Goal: Information Seeking & Learning: Find specific fact

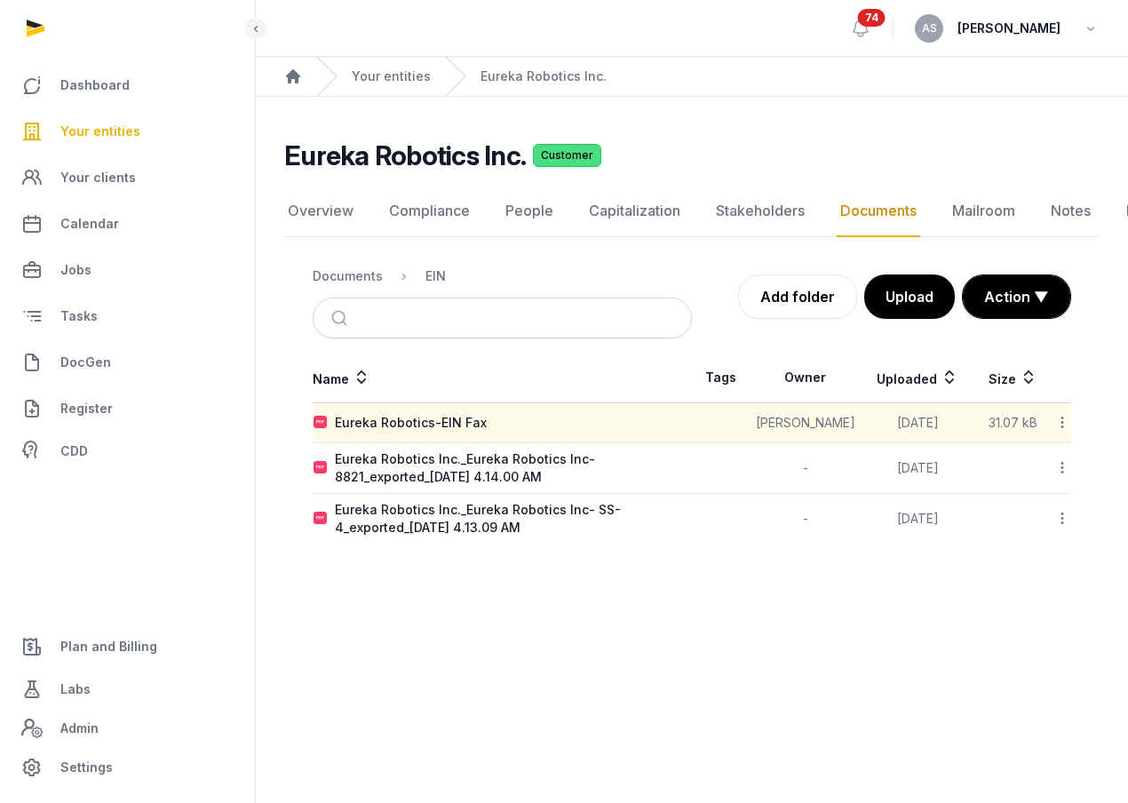
click at [116, 136] on span "Your entities" at bounding box center [100, 131] width 80 height 21
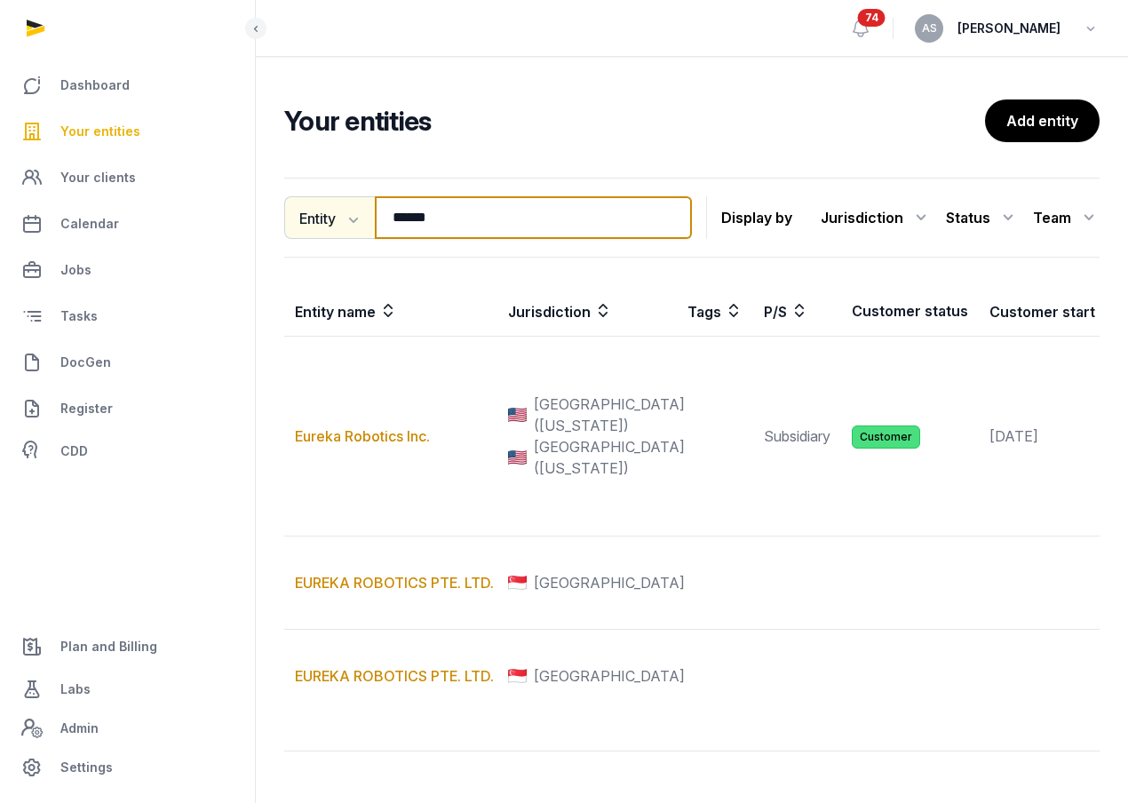
drag, startPoint x: 500, startPoint y: 202, endPoint x: 342, endPoint y: 197, distance: 158.2
click at [342, 202] on div "Entity Entity People Tags Services ****** Search" at bounding box center [488, 217] width 408 height 43
drag, startPoint x: 450, startPoint y: 220, endPoint x: 470, endPoint y: 220, distance: 20.4
click at [469, 221] on input "******" at bounding box center [533, 217] width 317 height 43
drag, startPoint x: 467, startPoint y: 223, endPoint x: 300, endPoint y: 204, distance: 168.1
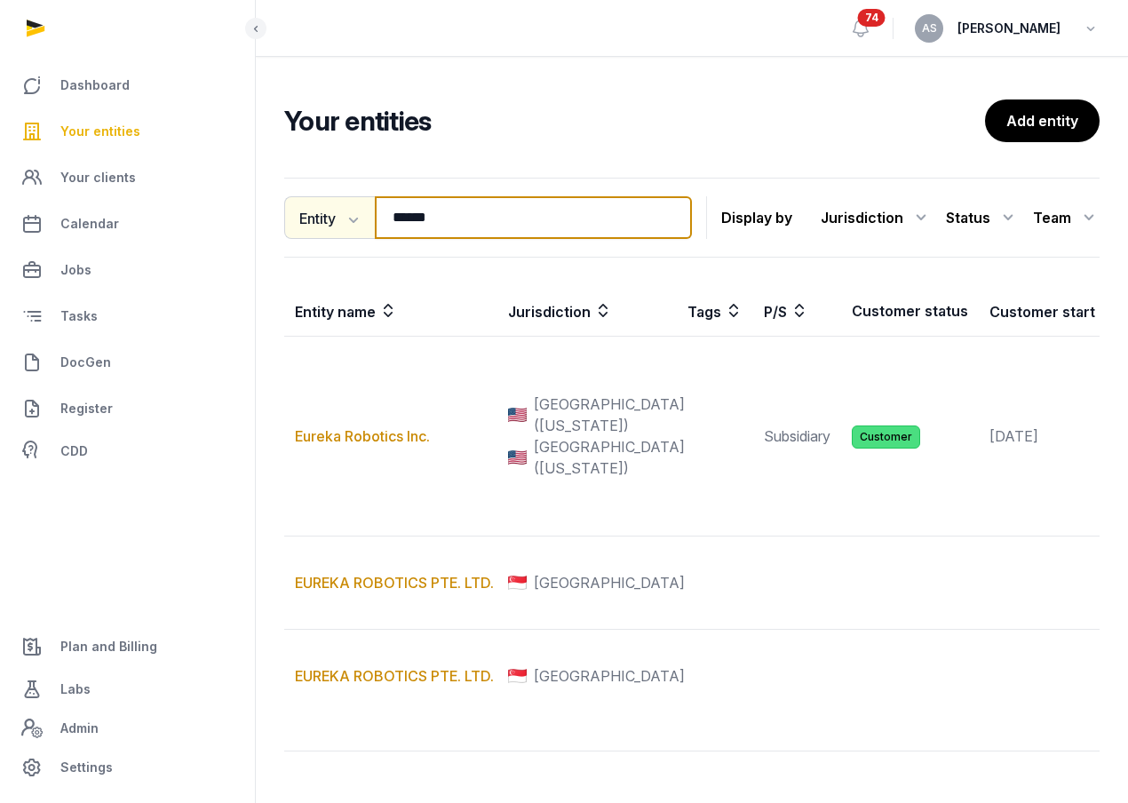
click at [300, 204] on div "Entity Entity People Tags Services ****** Search" at bounding box center [488, 217] width 408 height 43
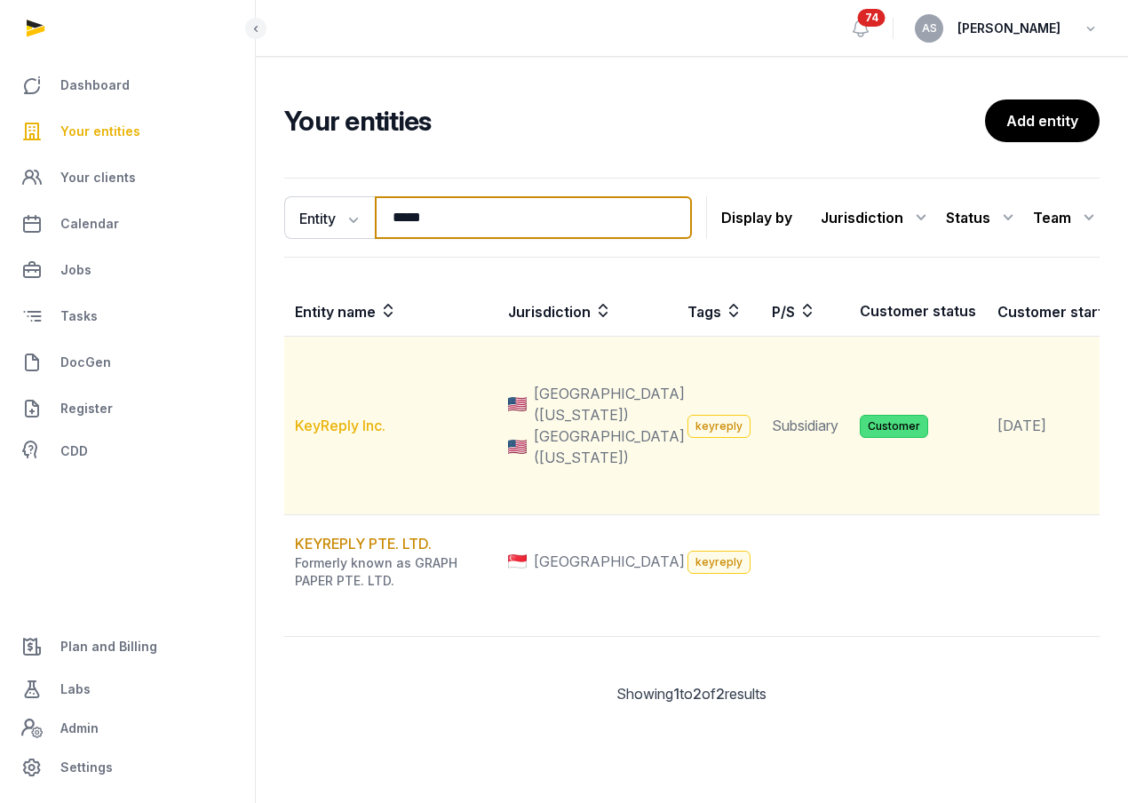
type input "*****"
click at [344, 434] on link "KeyReply Inc." at bounding box center [340, 426] width 91 height 18
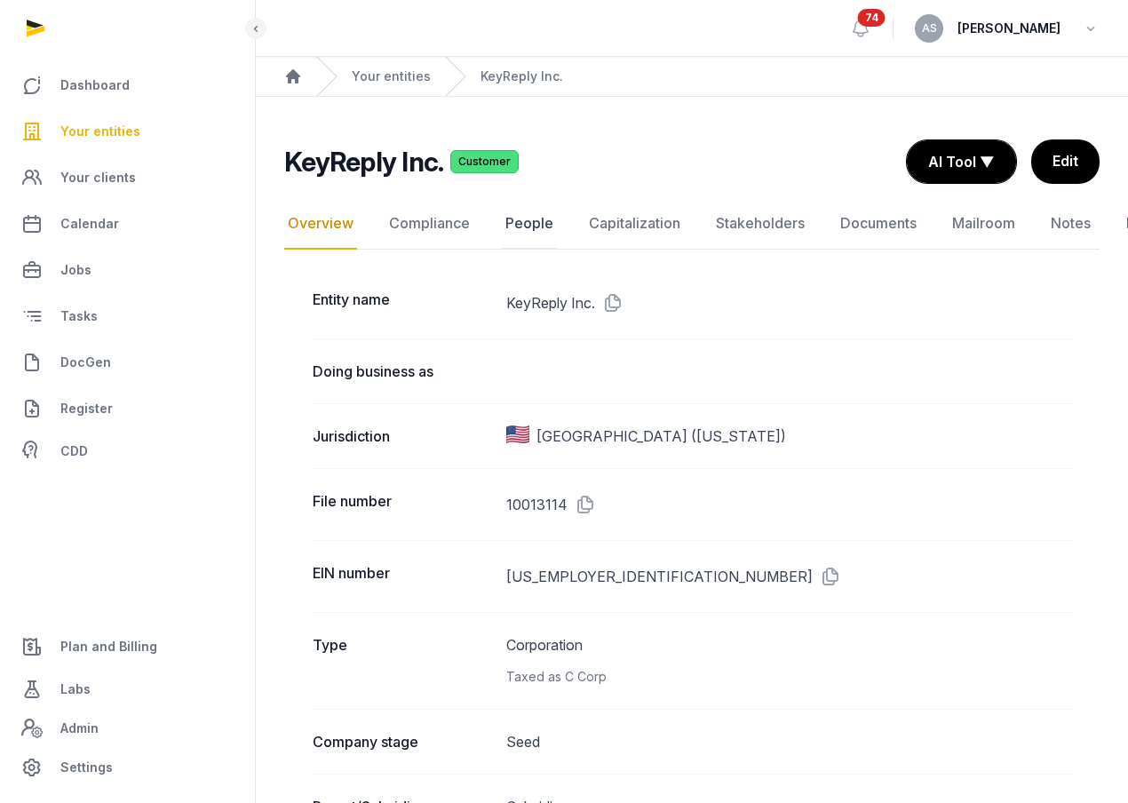
click at [525, 211] on link "People" at bounding box center [529, 224] width 55 height 52
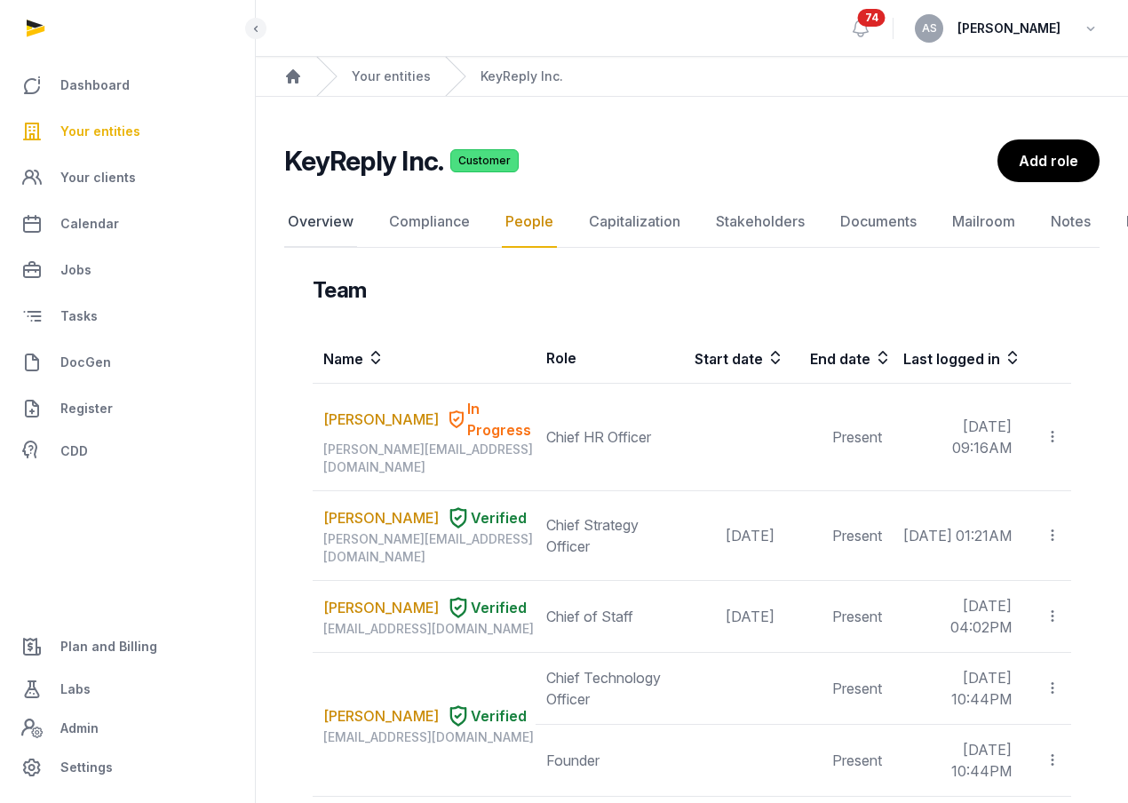
click at [340, 224] on link "Overview" at bounding box center [320, 222] width 73 height 52
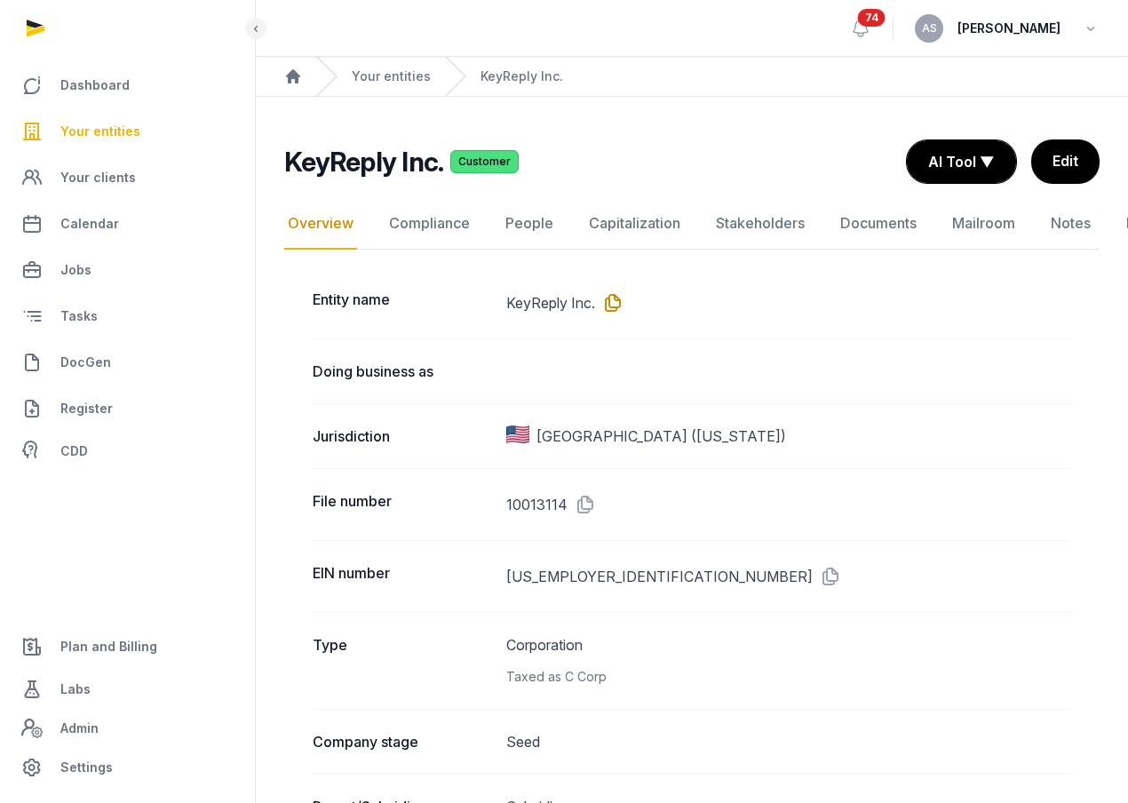
click at [619, 308] on icon at bounding box center [609, 303] width 28 height 28
click at [621, 568] on dd "[US_EMPLOYER_IDENTIFICATION_NUMBER]" at bounding box center [789, 576] width 566 height 28
click at [813, 574] on icon at bounding box center [827, 576] width 28 height 28
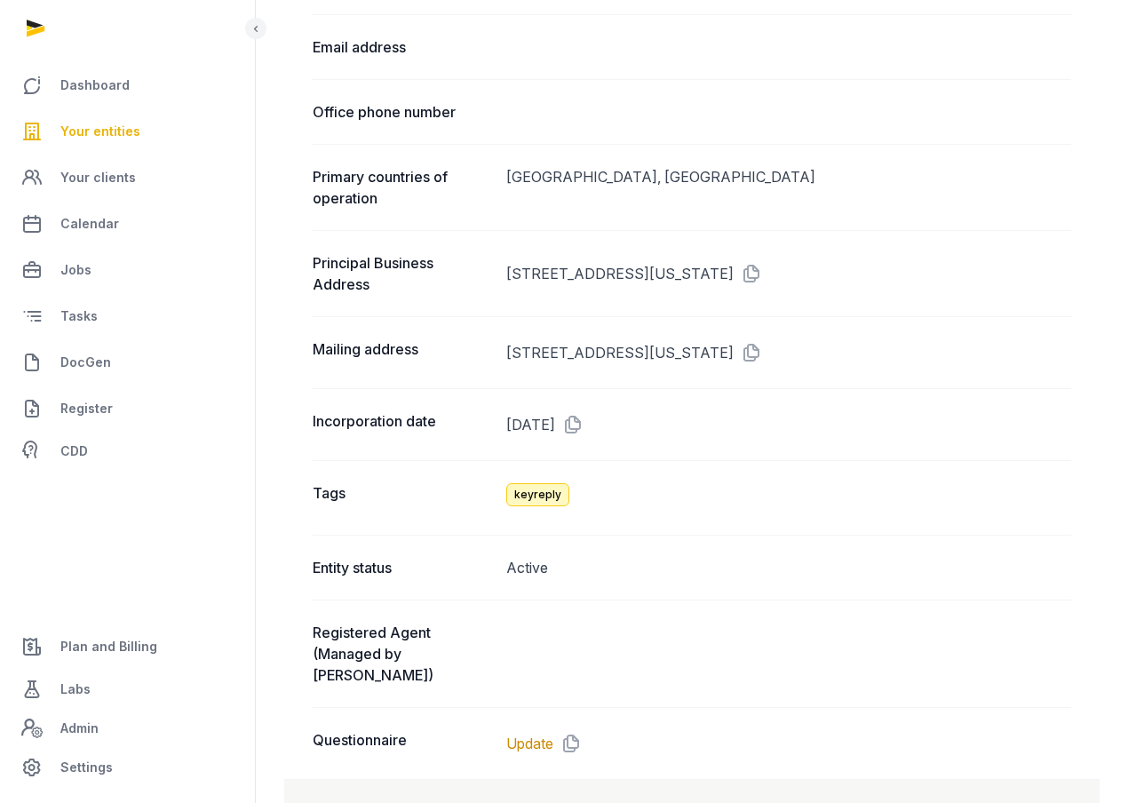
scroll to position [1238, 0]
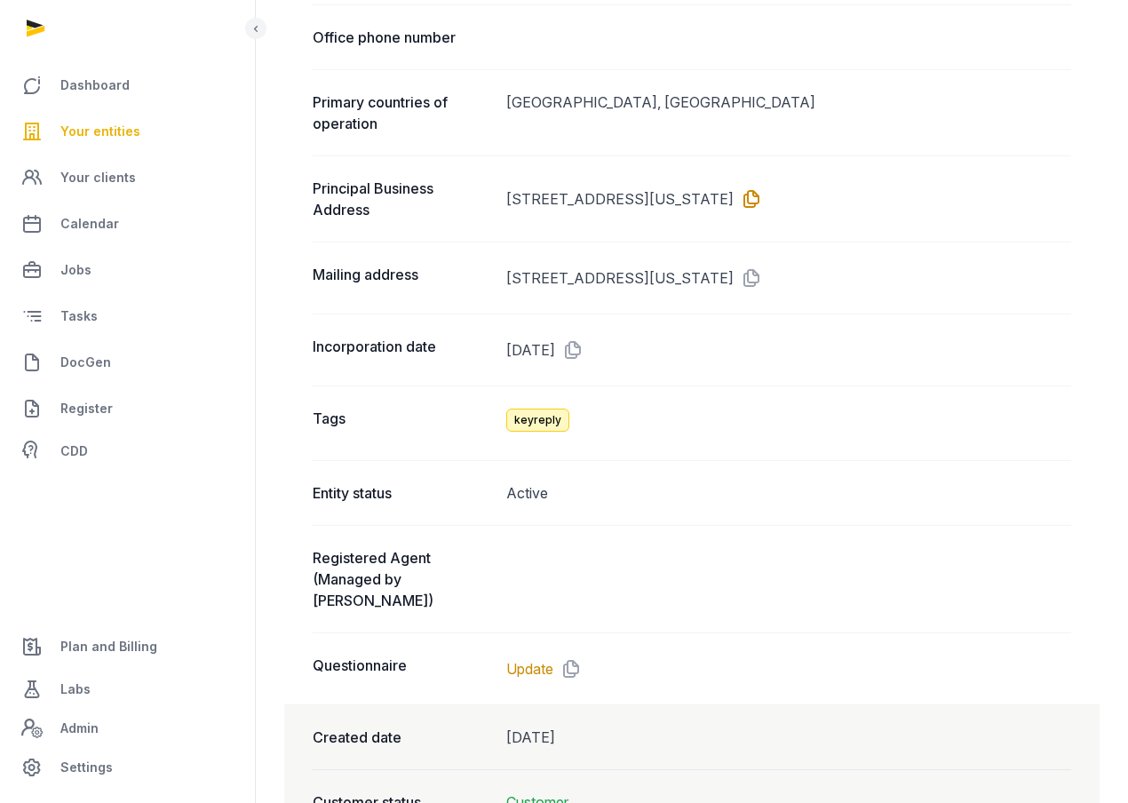
click at [762, 195] on icon at bounding box center [748, 199] width 28 height 28
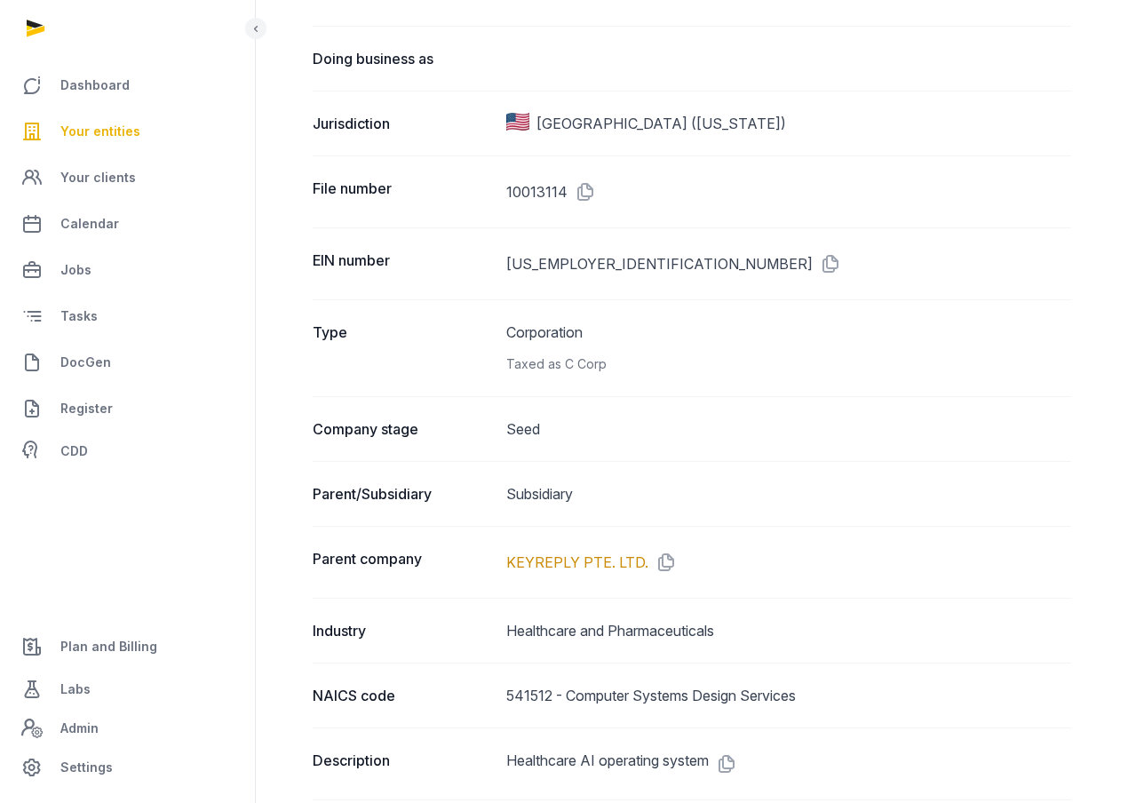
scroll to position [309, 0]
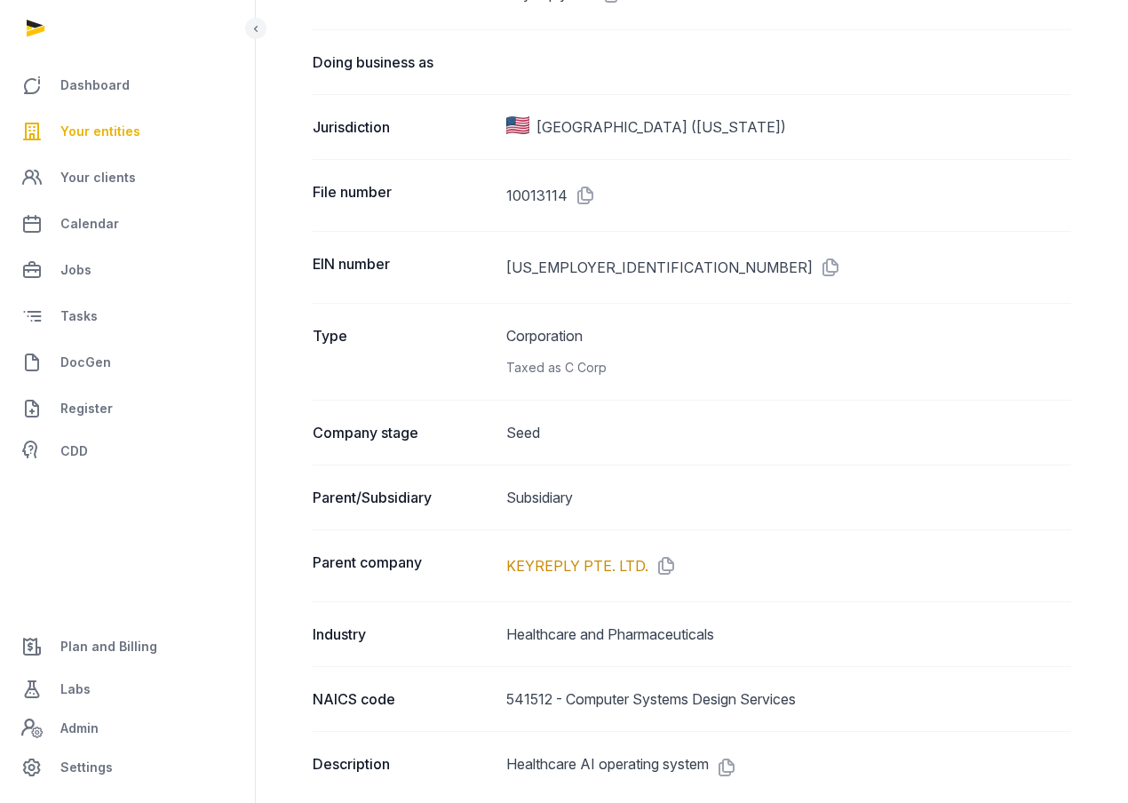
click at [593, 335] on dd "Corporation Taxed as C Corp" at bounding box center [789, 351] width 566 height 53
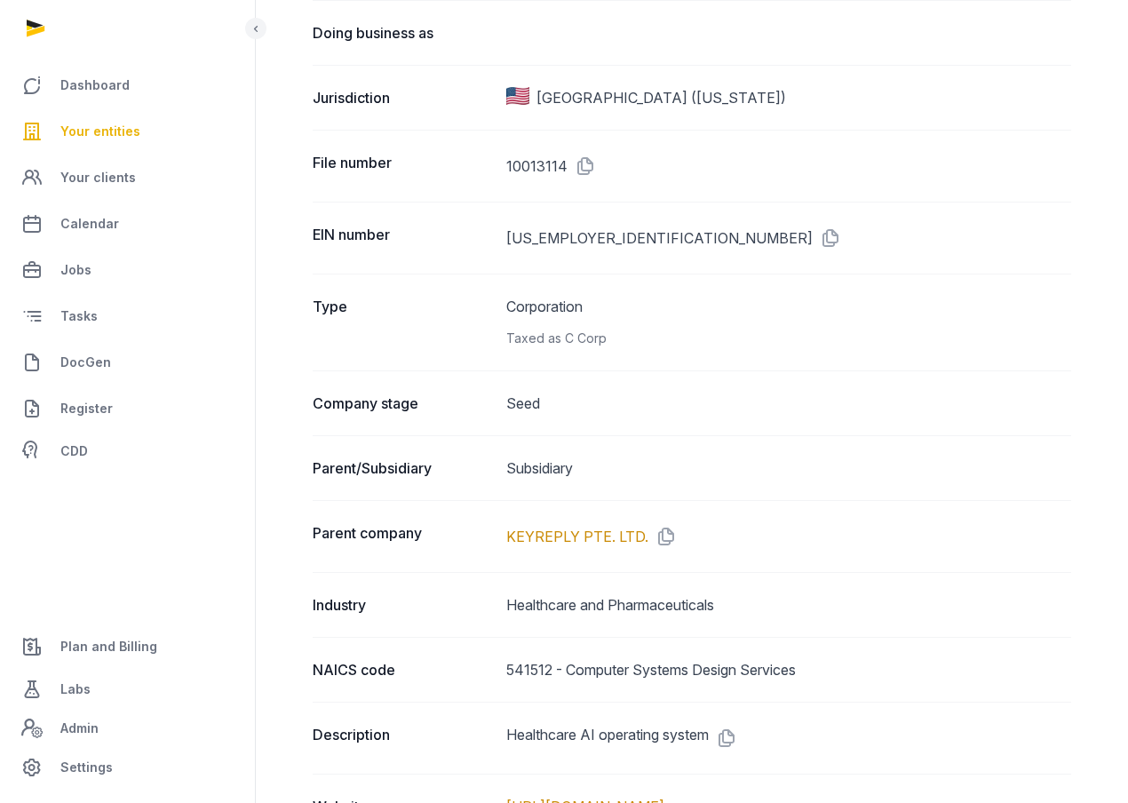
click at [759, 410] on dd "Seed" at bounding box center [789, 403] width 566 height 21
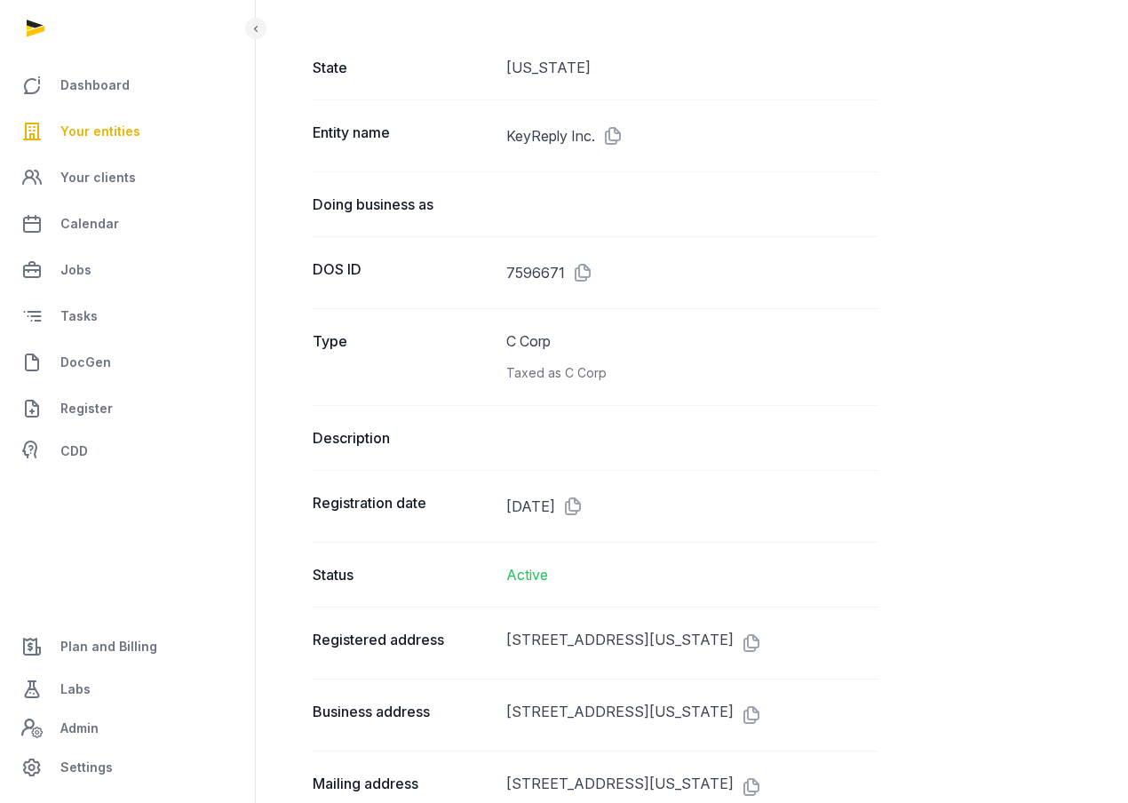
scroll to position [2405, 0]
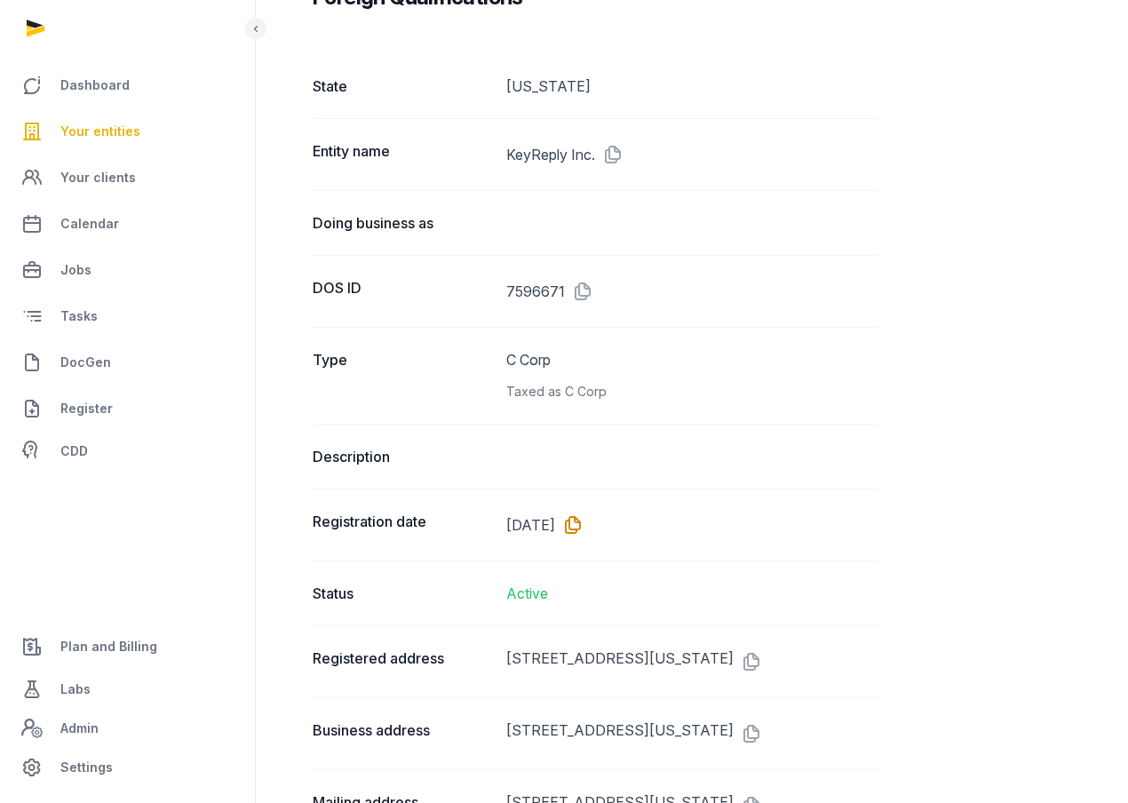
click at [584, 511] on icon at bounding box center [569, 525] width 28 height 28
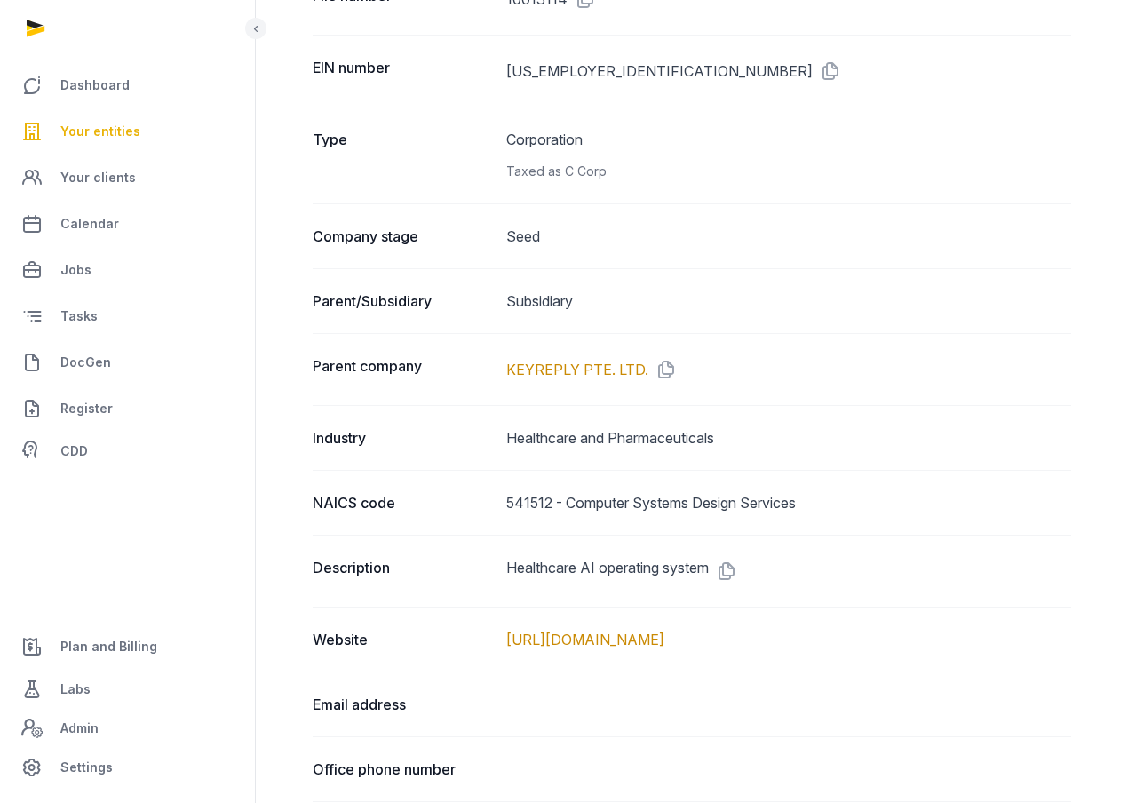
scroll to position [504, 0]
click at [573, 309] on dd "Subsidiary" at bounding box center [789, 302] width 566 height 21
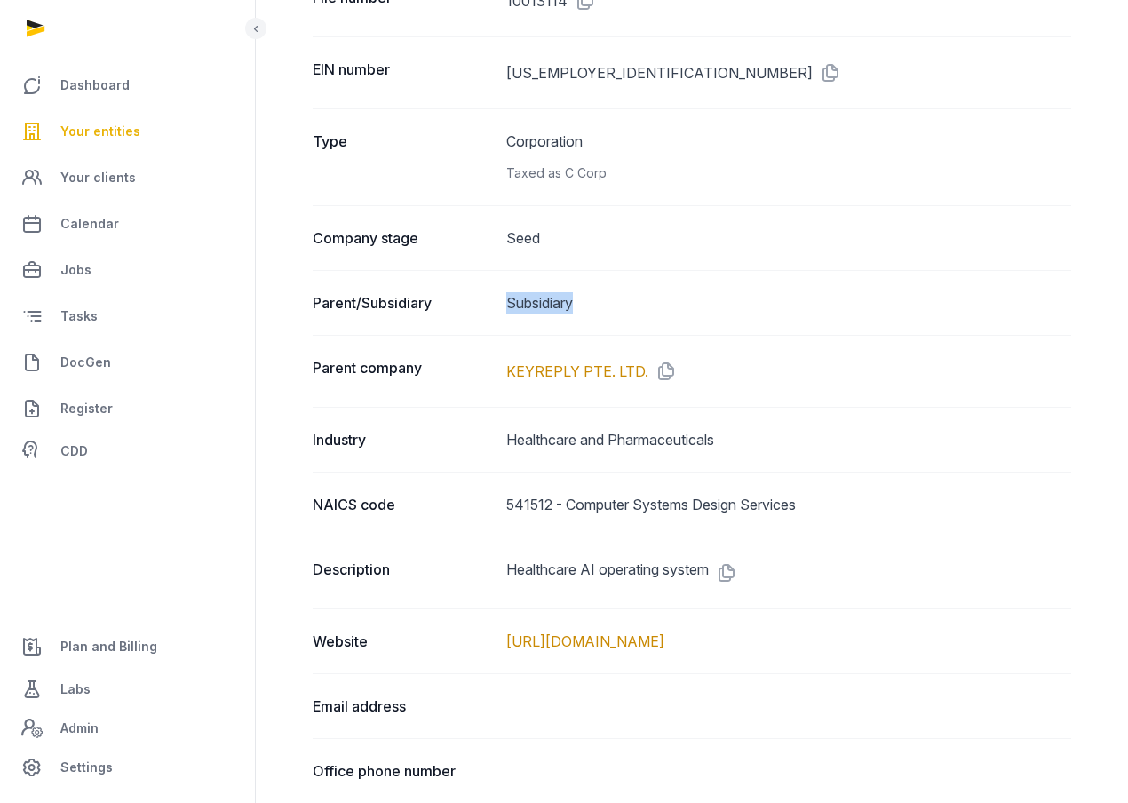
drag, startPoint x: 579, startPoint y: 309, endPoint x: 491, endPoint y: 307, distance: 88.0
click at [496, 307] on div "Parent/Subsidiary Subsidiary" at bounding box center [692, 302] width 759 height 65
copy div "Subsidiary"
click at [665, 374] on icon at bounding box center [663, 371] width 28 height 28
drag, startPoint x: 742, startPoint y: 446, endPoint x: 501, endPoint y: 439, distance: 240.9
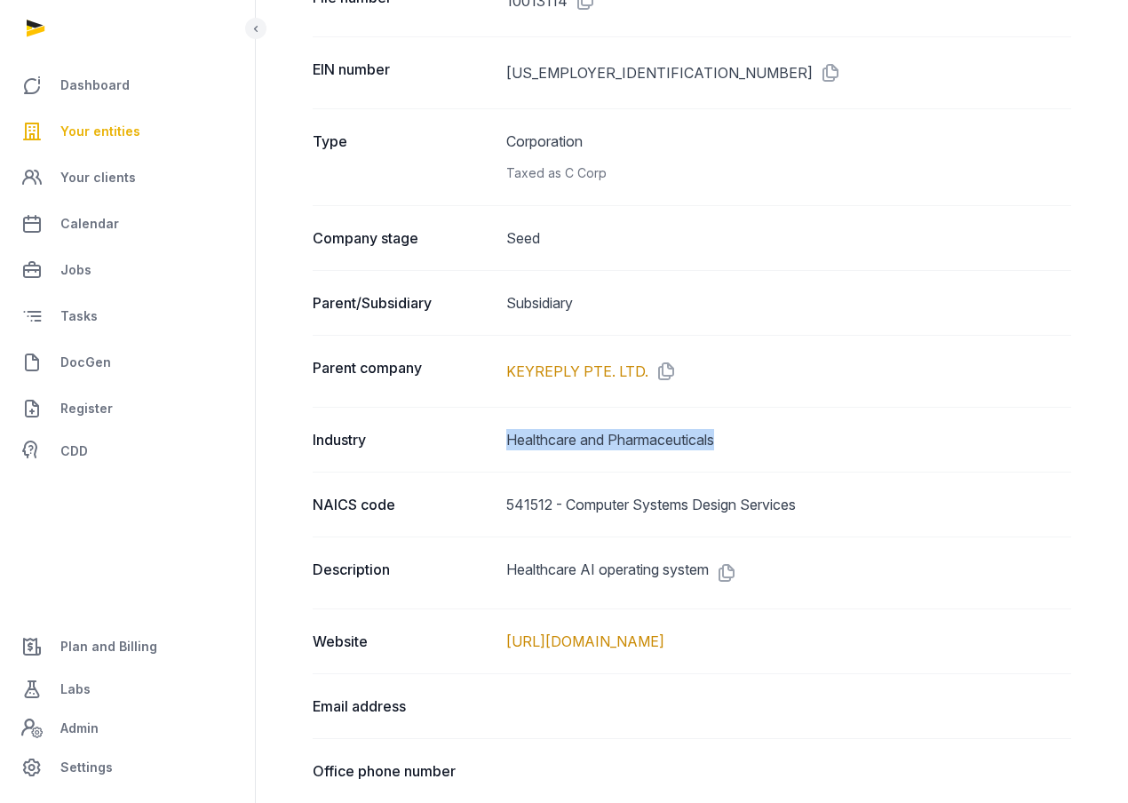
click at [501, 439] on div "Industry Healthcare and Pharmaceuticals" at bounding box center [692, 439] width 759 height 65
copy dd "Healthcare and Pharmaceuticals"
drag, startPoint x: 552, startPoint y: 502, endPoint x: 500, endPoint y: 504, distance: 51.6
click at [501, 503] on div "NAICS code 541512 - Computer Systems Design Services" at bounding box center [692, 504] width 759 height 65
copy dd "541512"
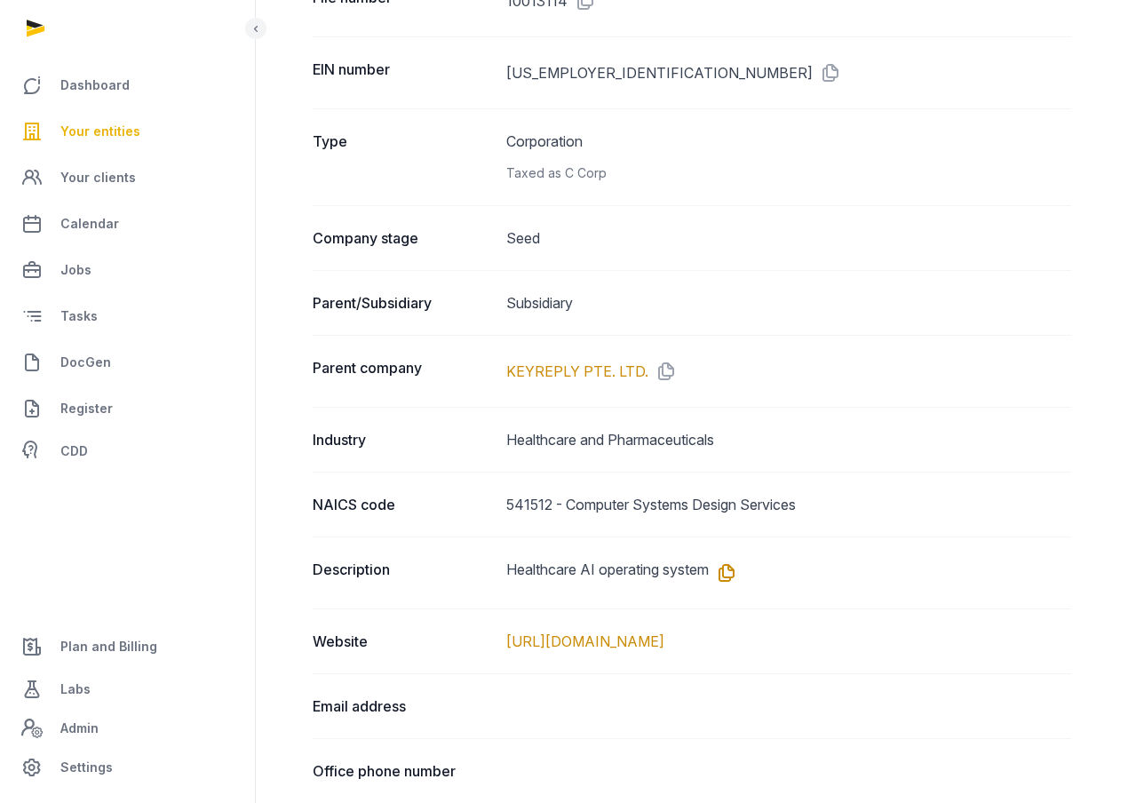
click at [737, 574] on icon at bounding box center [723, 573] width 28 height 28
